Goal: Complete application form

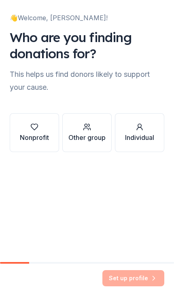
click at [86, 131] on div "Other group" at bounding box center [86, 132] width 37 height 19
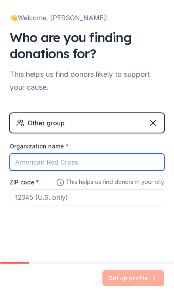
click at [89, 164] on input "Organization name *" at bounding box center [87, 162] width 154 height 17
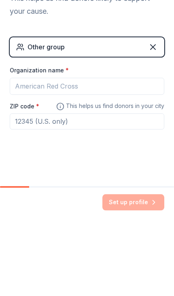
click at [171, 138] on div "👋 Welcome, [PERSON_NAME]! Who are you finding donations for? This helps us find…" at bounding box center [87, 120] width 174 height 241
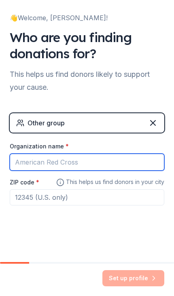
click at [30, 161] on input "Organization name *" at bounding box center [87, 162] width 154 height 17
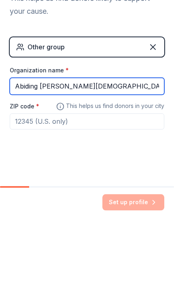
click at [101, 154] on input "Abiding [PERSON_NAME][DEMOGRAPHIC_DATA] Curch Yourh" at bounding box center [87, 162] width 154 height 17
click at [137, 154] on input "Abiding [PERSON_NAME][DEMOGRAPHIC_DATA] [DEMOGRAPHIC_DATA] Yourh" at bounding box center [87, 162] width 154 height 17
type input "Abiding [PERSON_NAME][DEMOGRAPHIC_DATA] [DEMOGRAPHIC_DATA] Youth Ministry"
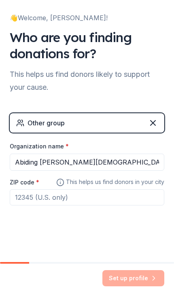
click at [56, 202] on input "ZIP code *" at bounding box center [87, 197] width 154 height 16
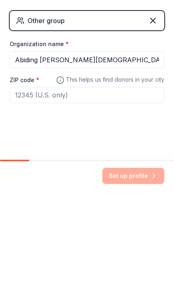
type input "3"
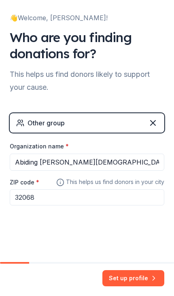
click at [36, 194] on input "32068" at bounding box center [87, 197] width 154 height 16
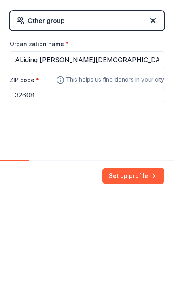
type input "32608"
click at [140, 270] on button "Set up profile" at bounding box center [133, 278] width 62 height 16
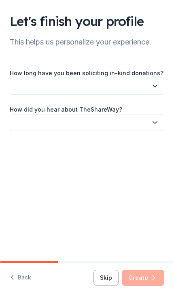
click at [147, 84] on button "button" at bounding box center [87, 86] width 154 height 17
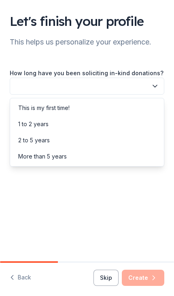
click at [55, 106] on div "This is my first time!" at bounding box center [43, 108] width 51 height 10
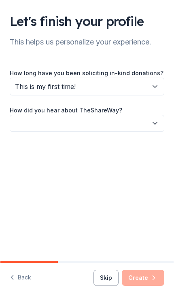
click at [155, 121] on icon "button" at bounding box center [155, 123] width 8 height 8
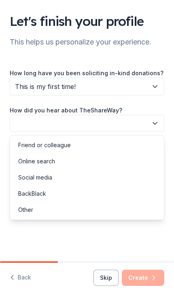
click at [38, 178] on div "Social media" at bounding box center [35, 178] width 34 height 10
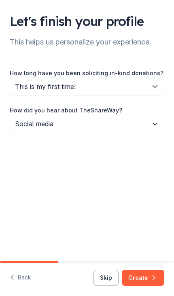
click at [149, 282] on button "Create" at bounding box center [143, 278] width 42 height 16
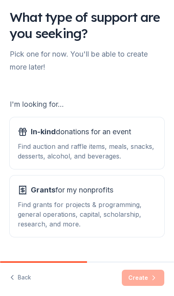
scroll to position [4, 0]
click at [63, 207] on div "Find grants for projects & programming, general operations, capital, scholarshi…" at bounding box center [87, 214] width 138 height 29
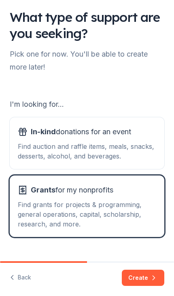
click at [144, 279] on button "Create" at bounding box center [143, 278] width 42 height 16
